Goal: Task Accomplishment & Management: Manage account settings

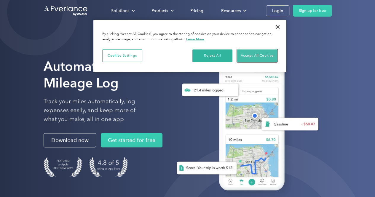
click at [245, 53] on button "Accept All Cookies" at bounding box center [257, 56] width 40 height 12
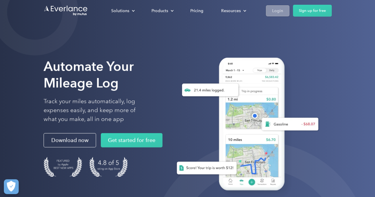
click at [274, 10] on div "Login" at bounding box center [277, 10] width 11 height 7
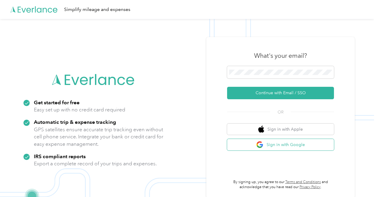
click at [274, 147] on button "Sign in with Google" at bounding box center [280, 145] width 107 height 12
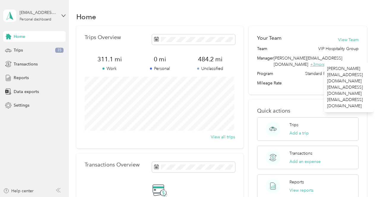
click at [325, 62] on span "+ 3 more" at bounding box center [317, 64] width 15 height 5
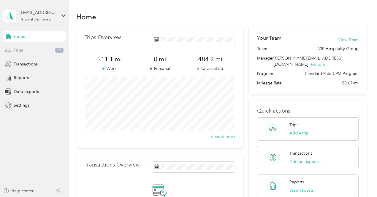
click at [46, 51] on div "Trips 35" at bounding box center [34, 50] width 62 height 11
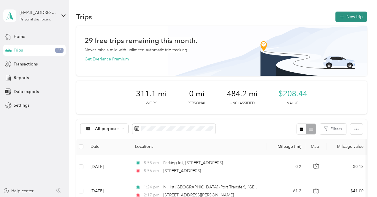
click at [340, 18] on icon "button" at bounding box center [342, 17] width 4 height 4
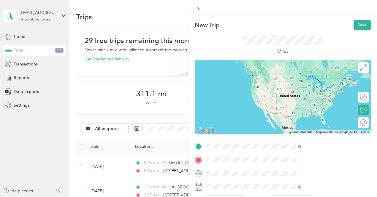
click at [323, 86] on span "13635 Northwest Cornell Road, 97229, Portland, Oregon, United States" at bounding box center [309, 84] width 59 height 5
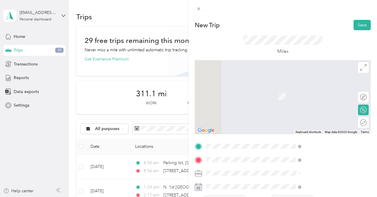
click at [315, 102] on div "TEAM 419 Commercial Avenue, Anacortes 419 Commercial Avenue, 98221, Anacortes, …" at bounding box center [310, 94] width 60 height 15
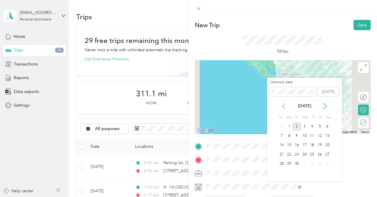
click at [283, 106] on icon at bounding box center [284, 106] width 6 height 6
click at [281, 165] on div "24" at bounding box center [282, 163] width 8 height 7
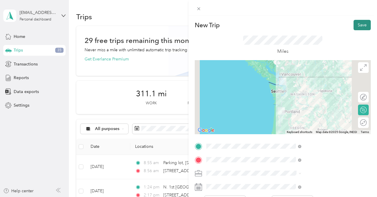
click at [355, 28] on button "Save" at bounding box center [361, 25] width 17 height 10
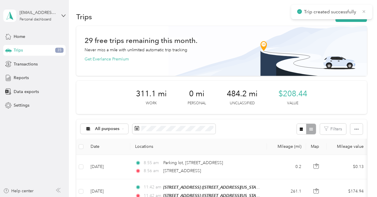
click at [365, 11] on icon at bounding box center [363, 11] width 5 height 5
click at [348, 16] on button "New trip" at bounding box center [350, 17] width 31 height 10
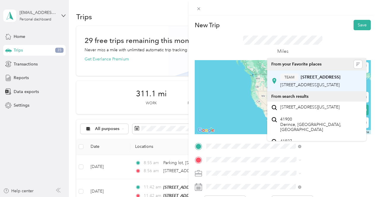
click at [320, 86] on span "419 Commercial Avenue, 98221, Anacortes, Washington, United States" at bounding box center [309, 84] width 59 height 5
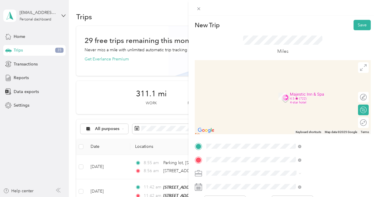
click at [305, 95] on div "TEAM 13635 Northwest Cornell Road, Portland 13635 Northwest Cornell Road, 97229…" at bounding box center [310, 94] width 60 height 15
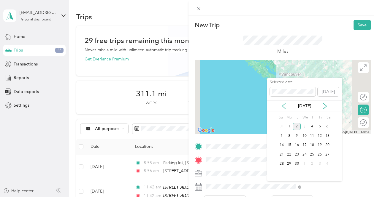
click at [285, 106] on icon at bounding box center [284, 106] width 6 height 6
click at [306, 126] on div "30" at bounding box center [305, 126] width 8 height 7
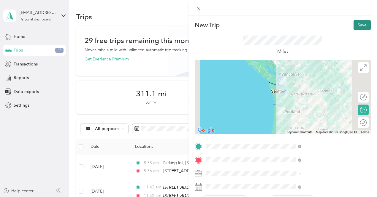
click at [353, 25] on button "Save" at bounding box center [361, 25] width 17 height 10
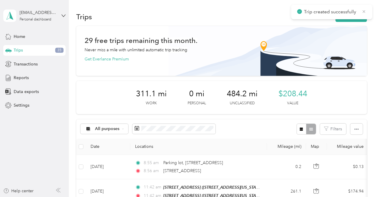
click at [364, 9] on icon at bounding box center [363, 11] width 5 height 5
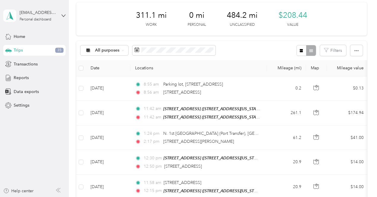
scroll to position [80, 0]
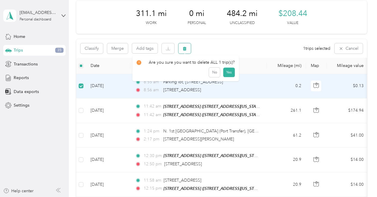
click at [189, 47] on button "button" at bounding box center [184, 48] width 12 height 10
click at [229, 71] on button "Yes" at bounding box center [229, 72] width 12 height 9
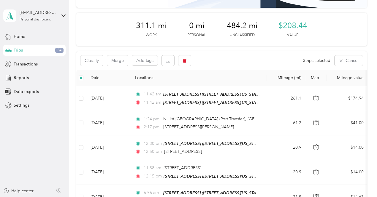
scroll to position [0, 0]
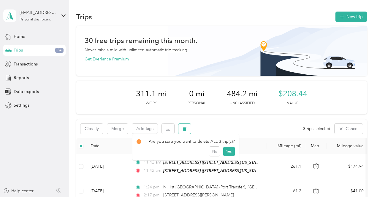
click at [184, 132] on button "button" at bounding box center [184, 129] width 12 height 10
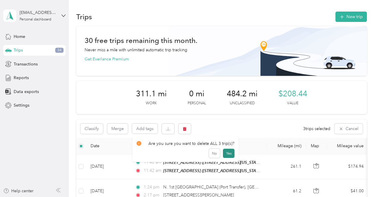
click at [225, 151] on button "Yes" at bounding box center [229, 153] width 12 height 9
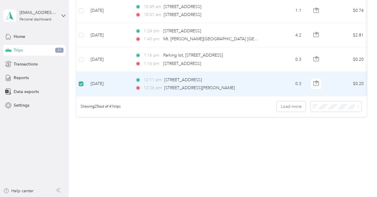
scroll to position [672, 0]
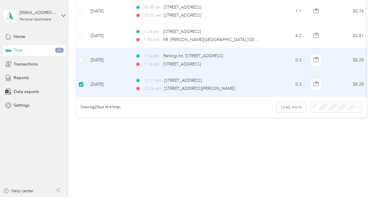
click at [82, 58] on td at bounding box center [80, 60] width 9 height 24
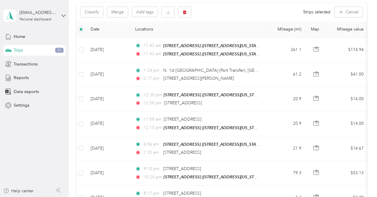
scroll to position [21, 0]
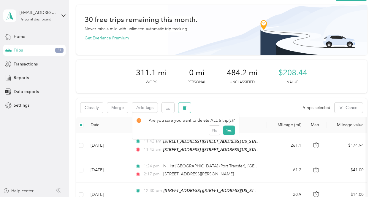
click at [183, 105] on span "button" at bounding box center [184, 107] width 4 height 5
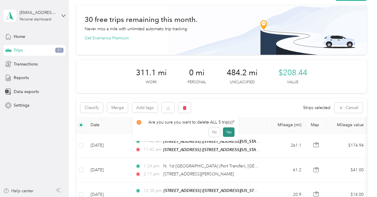
click at [227, 136] on button "Yes" at bounding box center [229, 132] width 12 height 9
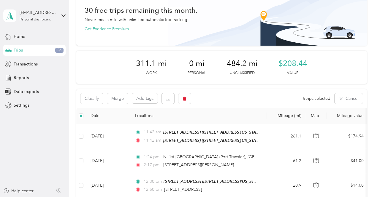
scroll to position [28, 0]
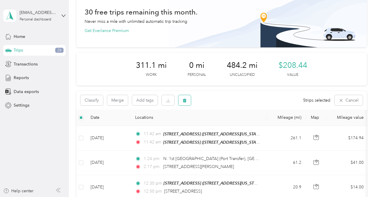
click at [186, 101] on icon "button" at bounding box center [184, 100] width 4 height 4
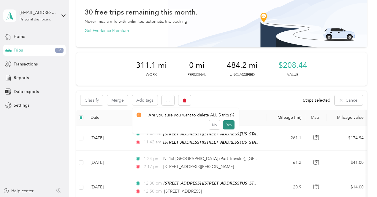
click at [228, 126] on button "Yes" at bounding box center [229, 124] width 12 height 9
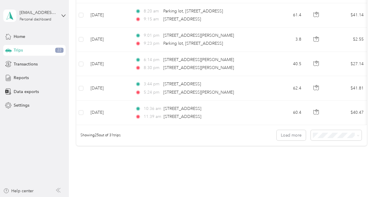
scroll to position [666, 0]
